Goal: Task Accomplishment & Management: Complete application form

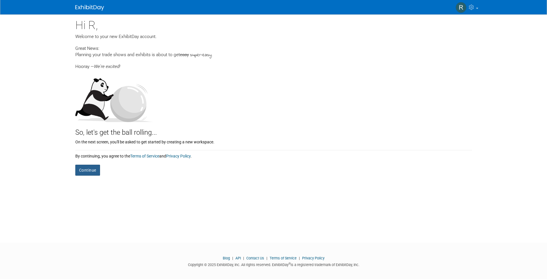
click at [92, 175] on button "Continue" at bounding box center [87, 169] width 25 height 11
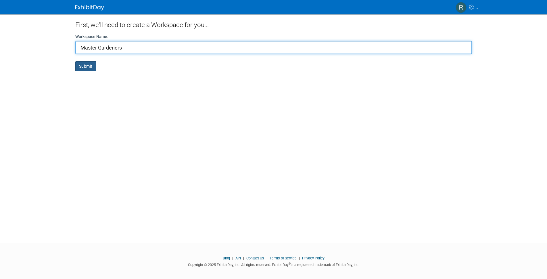
type input "Master Gardeners"
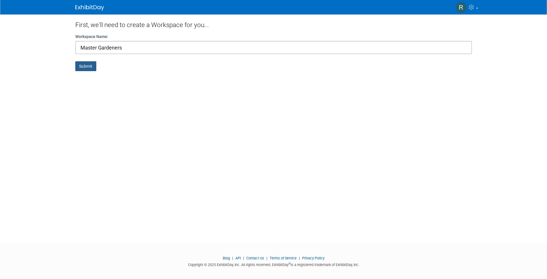
click at [81, 67] on button "Submit" at bounding box center [85, 66] width 21 height 10
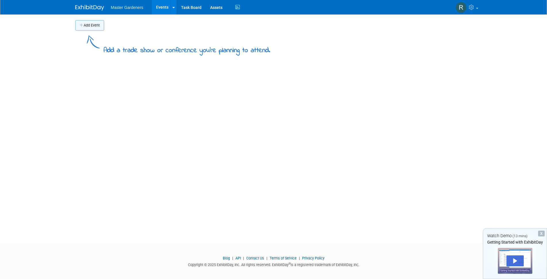
click at [90, 24] on button "Add Event" at bounding box center [89, 25] width 29 height 10
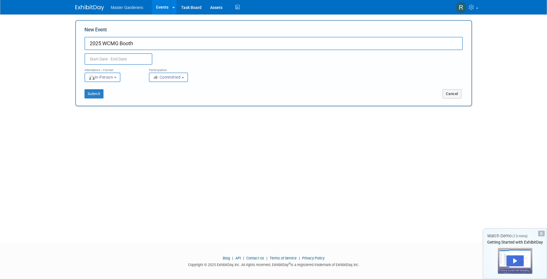
type input "2025 WCMG Booth"
click at [128, 56] on input "text" at bounding box center [119, 59] width 68 height 12
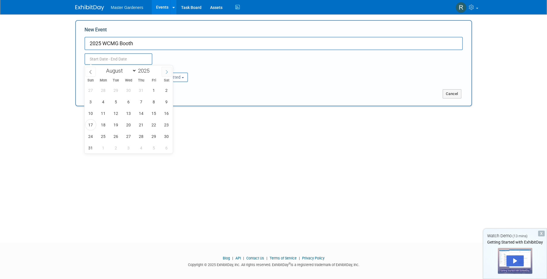
click at [165, 72] on icon at bounding box center [167, 72] width 4 height 4
select select "8"
click at [139, 93] on span "4" at bounding box center [141, 90] width 11 height 11
type input "Sep 4, 2025 to Sep 4, 2025"
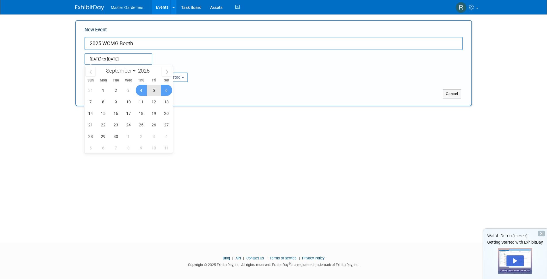
select select "8"
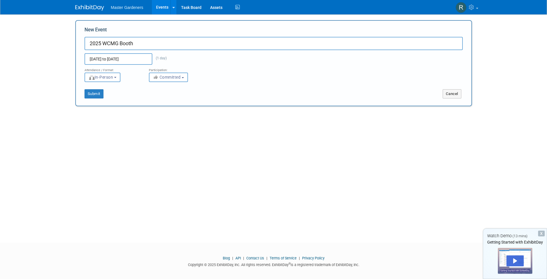
click at [201, 91] on div "Submit" at bounding box center [158, 93] width 165 height 9
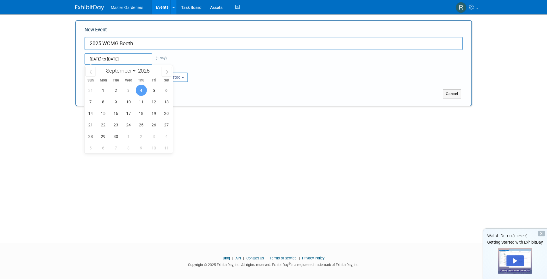
click at [140, 58] on input "Sep 4, 2025 to Sep 4, 2025" at bounding box center [119, 59] width 68 height 12
click at [168, 91] on span "6" at bounding box center [166, 90] width 11 height 11
type input "Sep 4, 2025 to Sep 6, 2025"
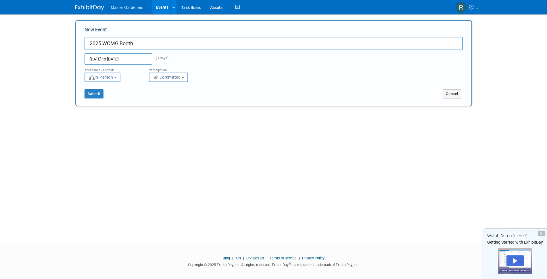
click at [116, 78] on b "button" at bounding box center [115, 77] width 2 height 1
click at [139, 87] on div "Submit Cancel" at bounding box center [273, 90] width 387 height 16
click at [97, 92] on button "Submit" at bounding box center [94, 93] width 19 height 9
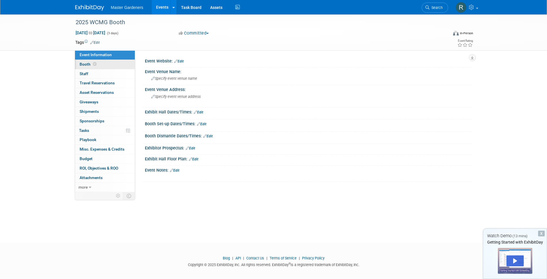
click at [100, 64] on link "Booth" at bounding box center [105, 64] width 60 height 9
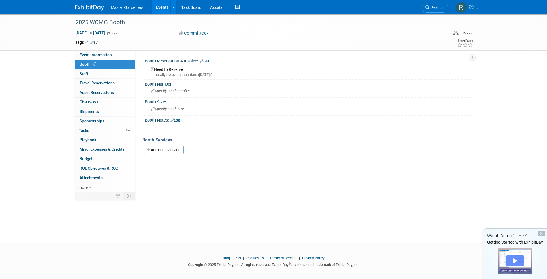
click at [520, 261] on div "Play" at bounding box center [515, 260] width 17 height 11
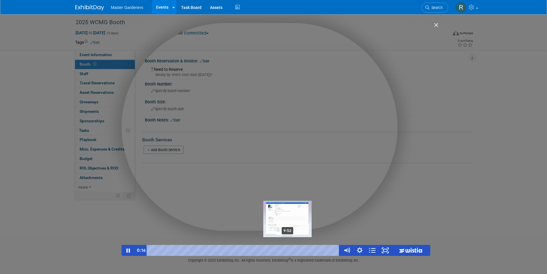
click at [294, 249] on div "9:52 ● ● ● ● ● ● ● ● The Events Tab The Event Page The Task Board The Assets Ta…" at bounding box center [244, 250] width 194 height 11
drag, startPoint x: 297, startPoint y: 251, endPoint x: 265, endPoint y: 249, distance: 32.0
click at [296, 249] on div "9:52" at bounding box center [245, 250] width 186 height 11
click at [300, 249] on span "●" at bounding box center [299, 249] width 1 height 1
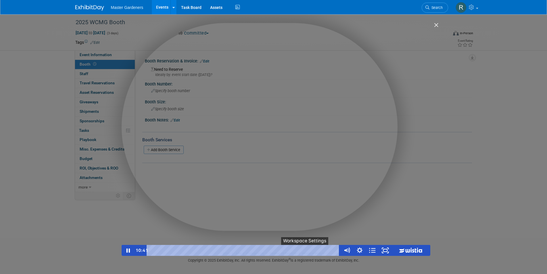
click at [309, 251] on button "●" at bounding box center [310, 250] width 5 height 11
click at [331, 250] on span "●" at bounding box center [330, 249] width 1 height 1
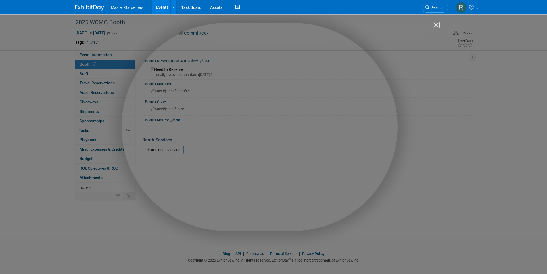
click at [436, 24] on img "Close" at bounding box center [434, 28] width 10 height 10
